Goal: Transaction & Acquisition: Purchase product/service

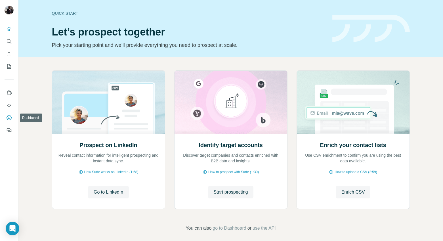
click at [10, 119] on icon "Dashboard" at bounding box center [9, 118] width 6 height 6
click at [12, 43] on button "Search" at bounding box center [9, 41] width 9 height 10
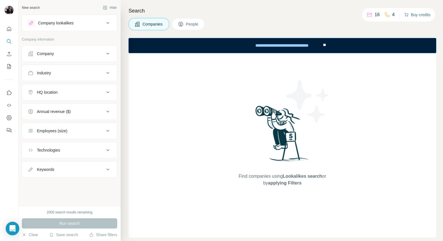
click at [417, 17] on button "Buy credits" at bounding box center [417, 15] width 26 height 8
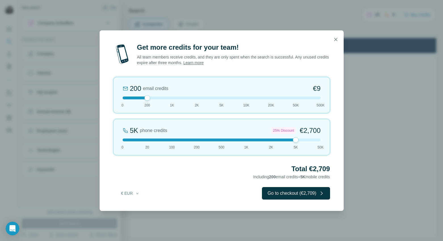
drag, startPoint x: 148, startPoint y: 139, endPoint x: 284, endPoint y: 151, distance: 136.9
click at [284, 151] on div "5K phone credits 25% Discount €2,700 0 20 100 200 500 1K 2K 5K 50K" at bounding box center [221, 137] width 217 height 36
click at [131, 192] on button "€ EUR" at bounding box center [130, 193] width 26 height 10
click at [132, 208] on div "$ USD" at bounding box center [142, 206] width 48 height 6
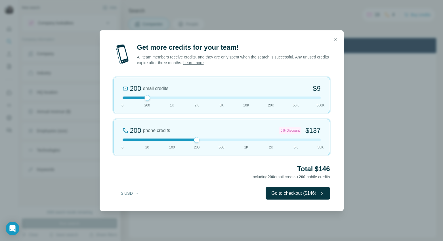
drag, startPoint x: 296, startPoint y: 138, endPoint x: 207, endPoint y: 149, distance: 89.9
click at [207, 149] on div "200 phone credits 5% Discount $137 0 20 100 200 500 1K 2K 5K 50K" at bounding box center [221, 137] width 217 height 36
click at [335, 41] on icon "button" at bounding box center [336, 40] width 6 height 6
